Goal: Task Accomplishment & Management: Use online tool/utility

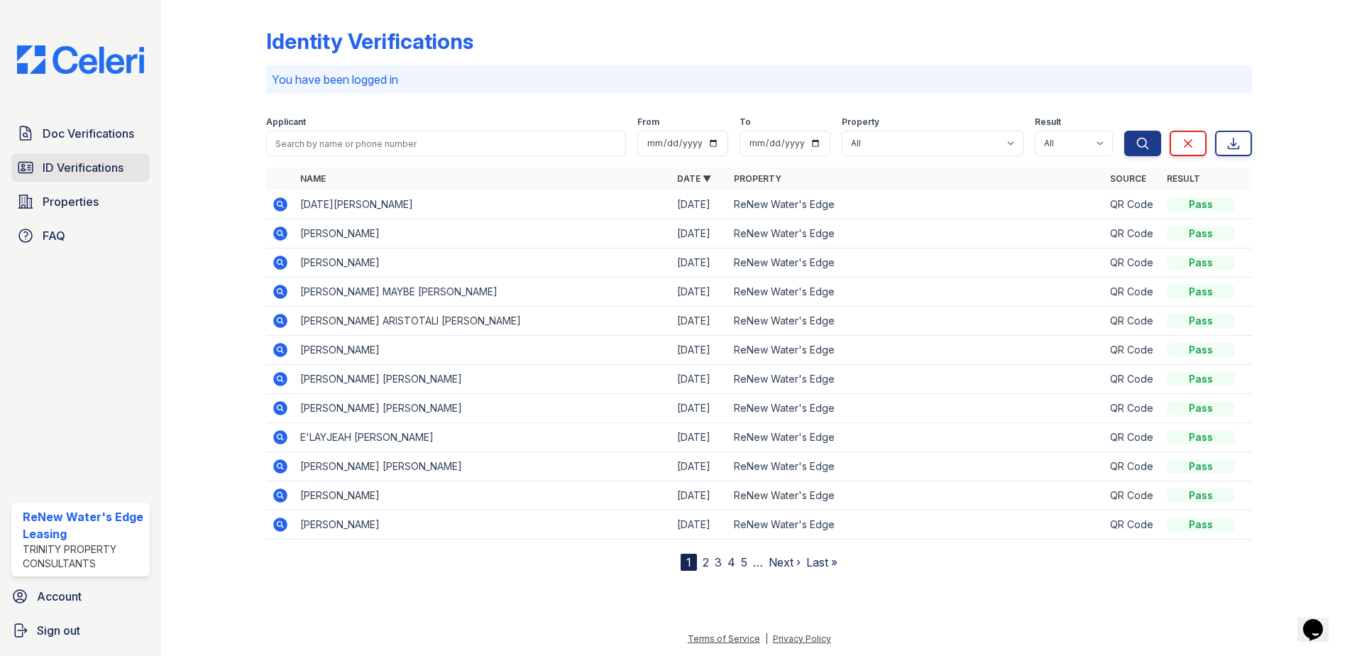
click at [55, 171] on span "ID Verifications" at bounding box center [83, 167] width 81 height 17
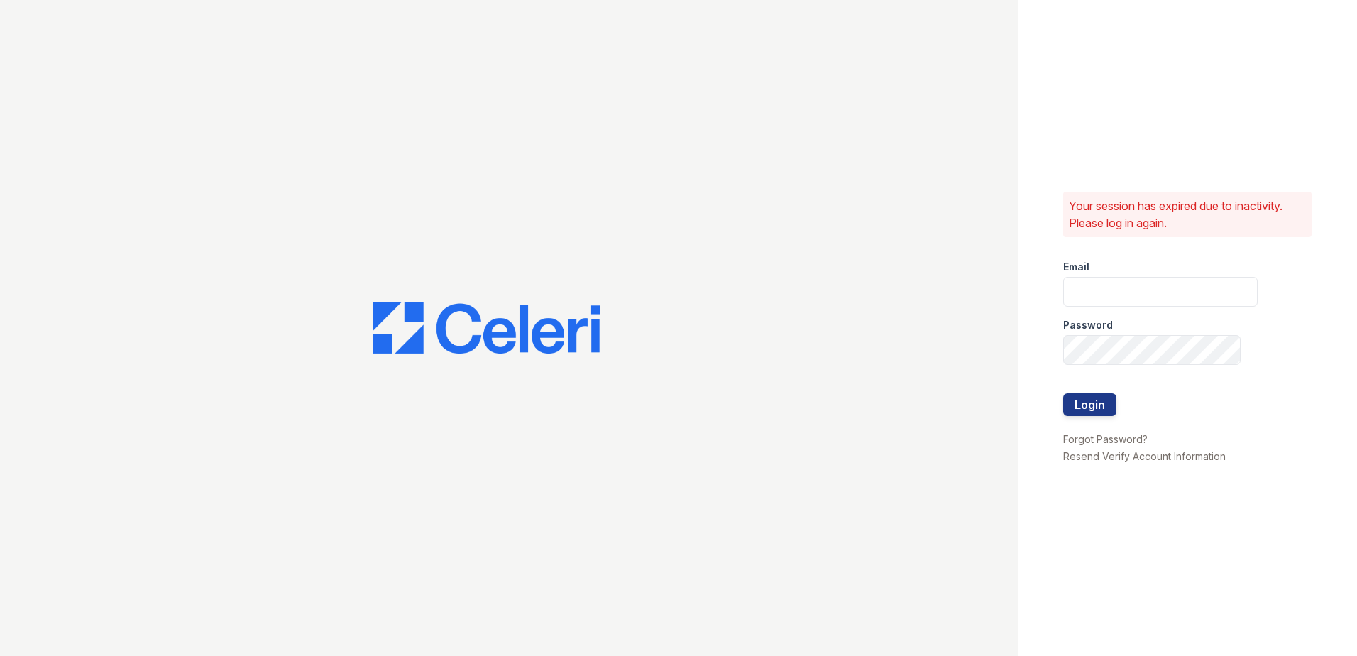
type input "renewwatersedge@trinity-pm.com"
click at [1096, 405] on button "Login" at bounding box center [1089, 404] width 53 height 23
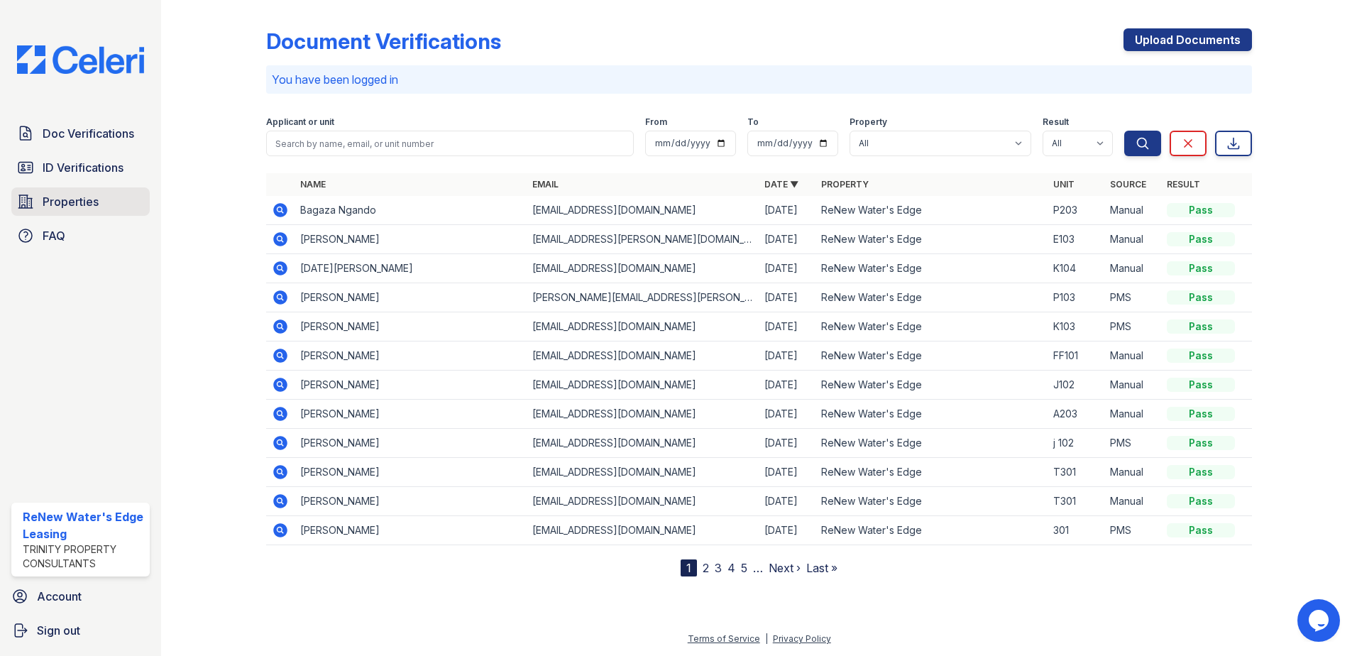
click at [48, 202] on span "Properties" at bounding box center [71, 201] width 56 height 17
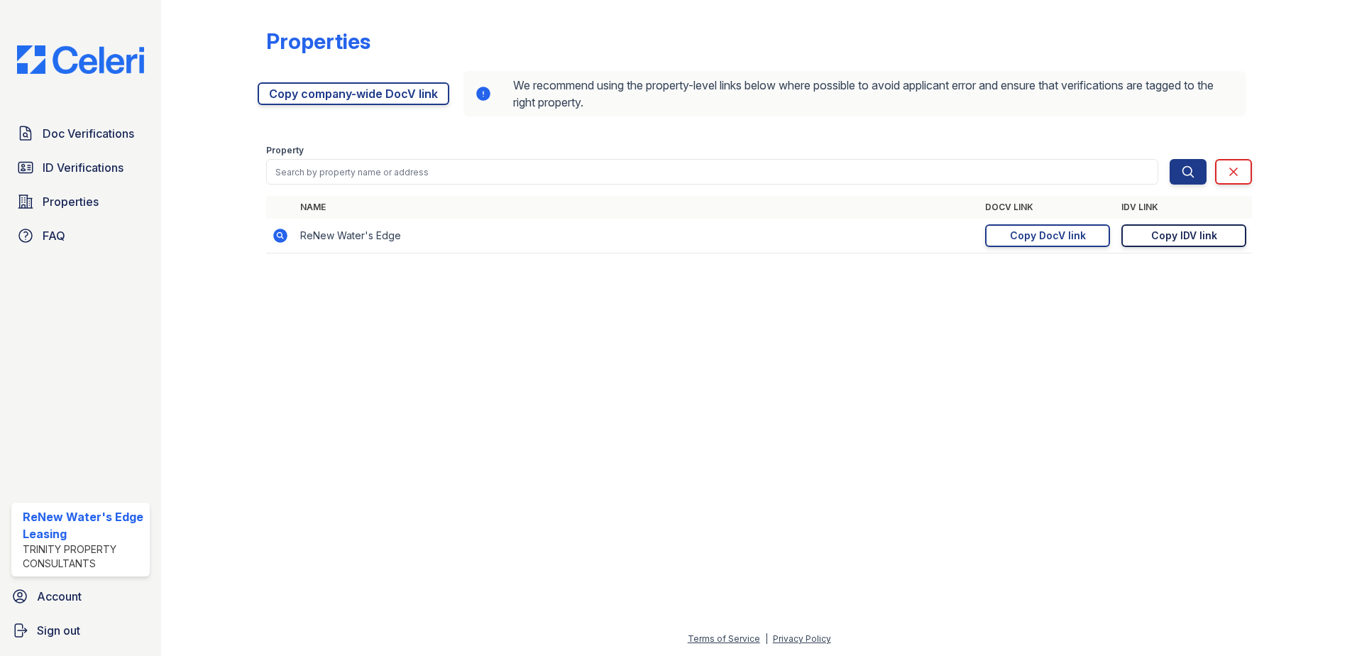
click at [1191, 233] on div "Copy IDV link" at bounding box center [1184, 235] width 66 height 14
click at [68, 161] on span "ID Verifications" at bounding box center [83, 167] width 81 height 17
